Goal: Task Accomplishment & Management: Manage account settings

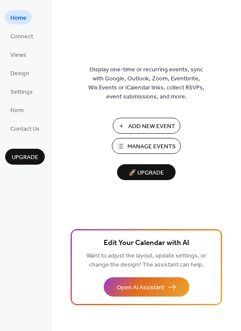
click at [156, 144] on span "Manage Events" at bounding box center [151, 146] width 48 height 9
